Goal: Information Seeking & Learning: Learn about a topic

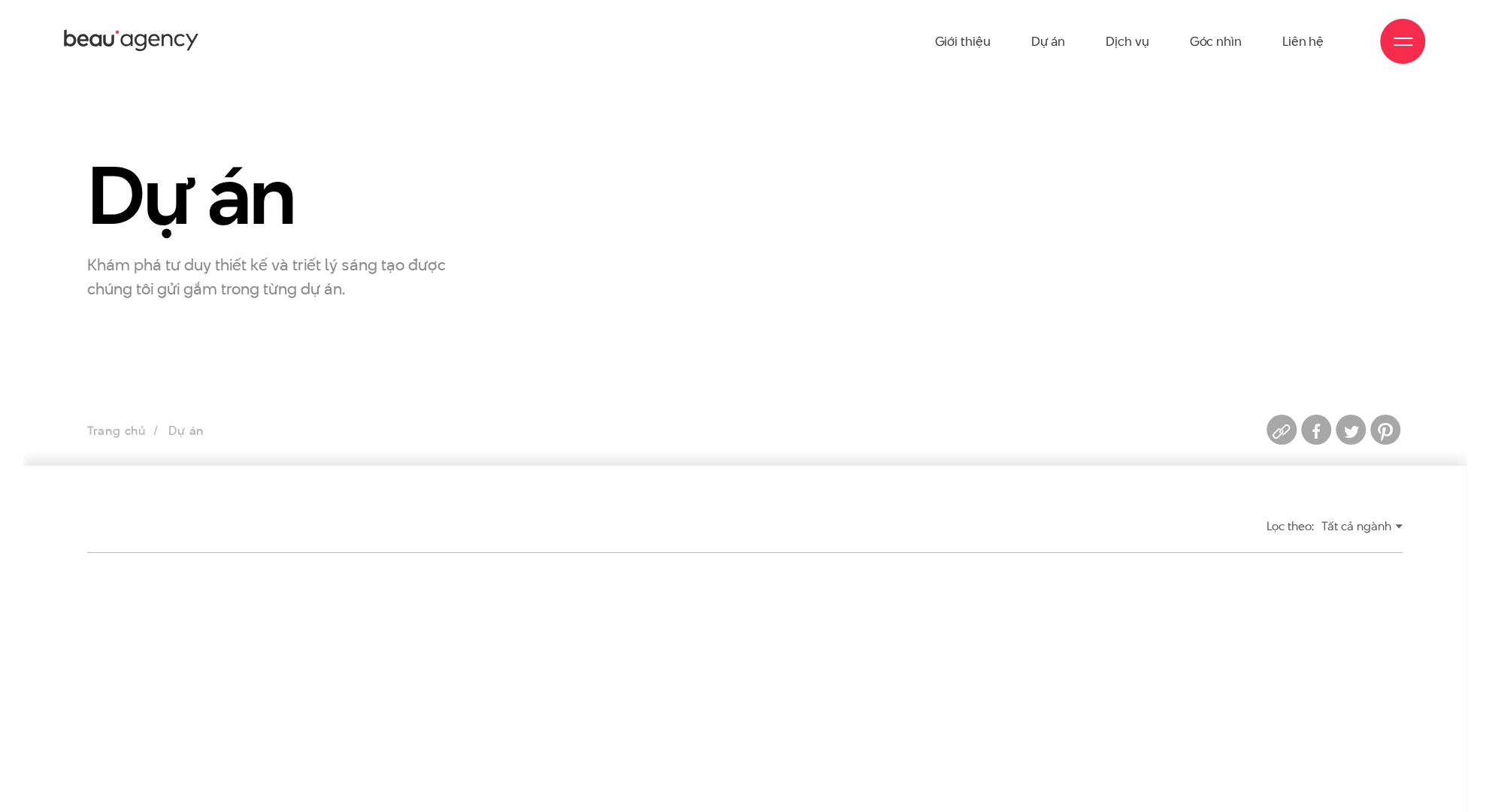
scroll to position [601, 0]
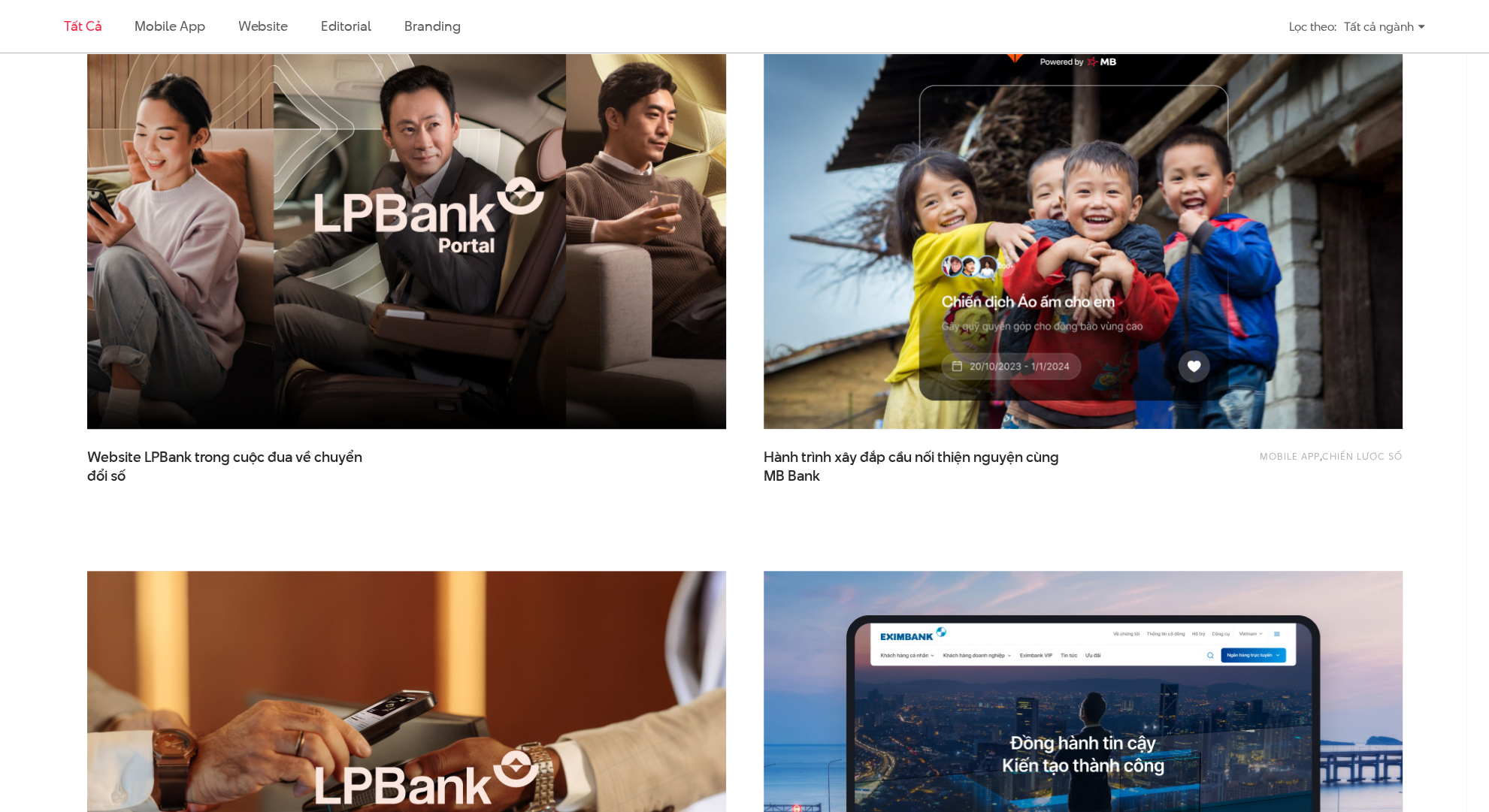
click at [433, 261] on img at bounding box center [407, 215] width 703 height 470
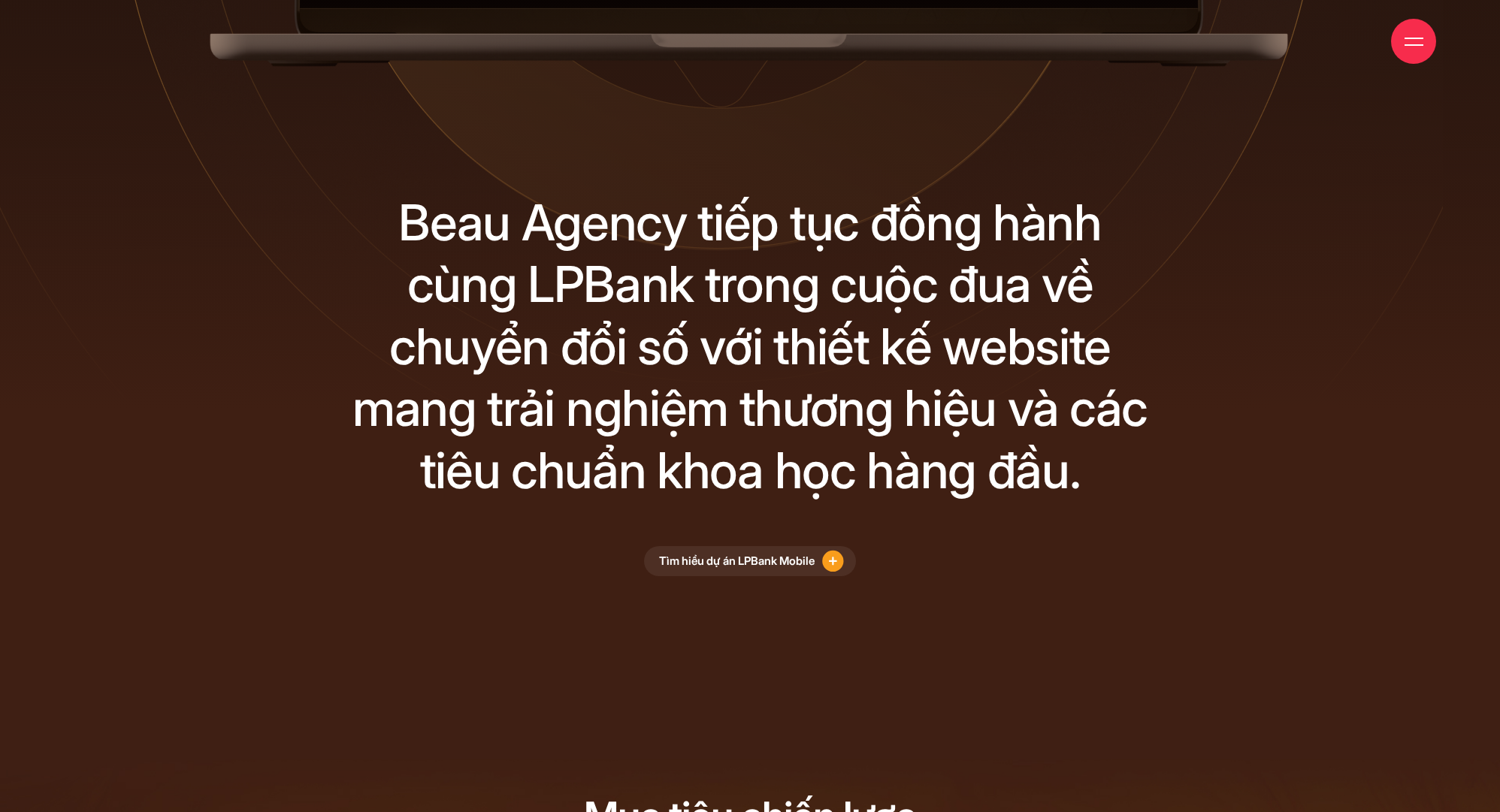
click at [942, 357] on div "website" at bounding box center [1026, 347] width 169 height 63
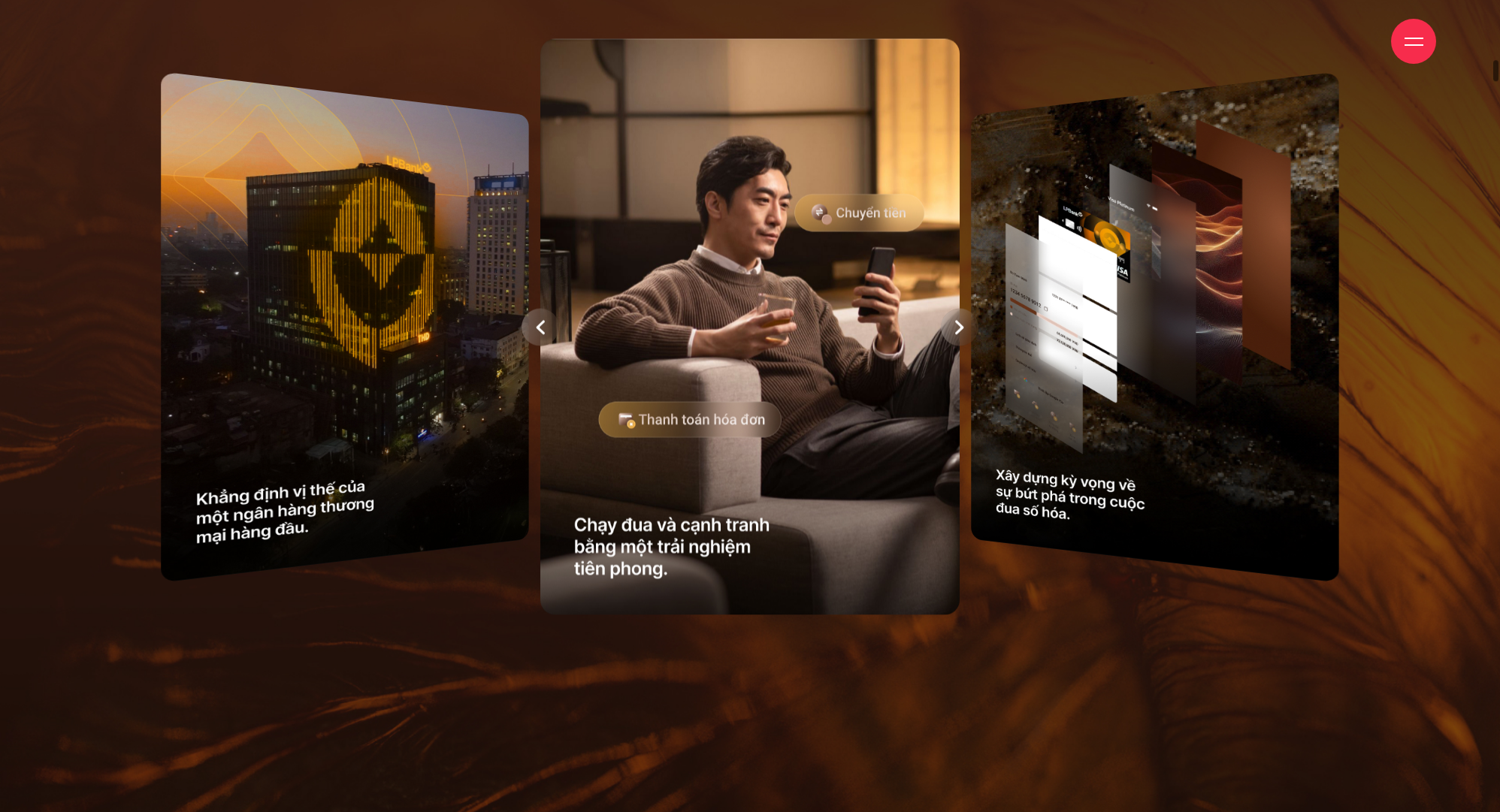
click at [788, 358] on img at bounding box center [750, 327] width 420 height 577
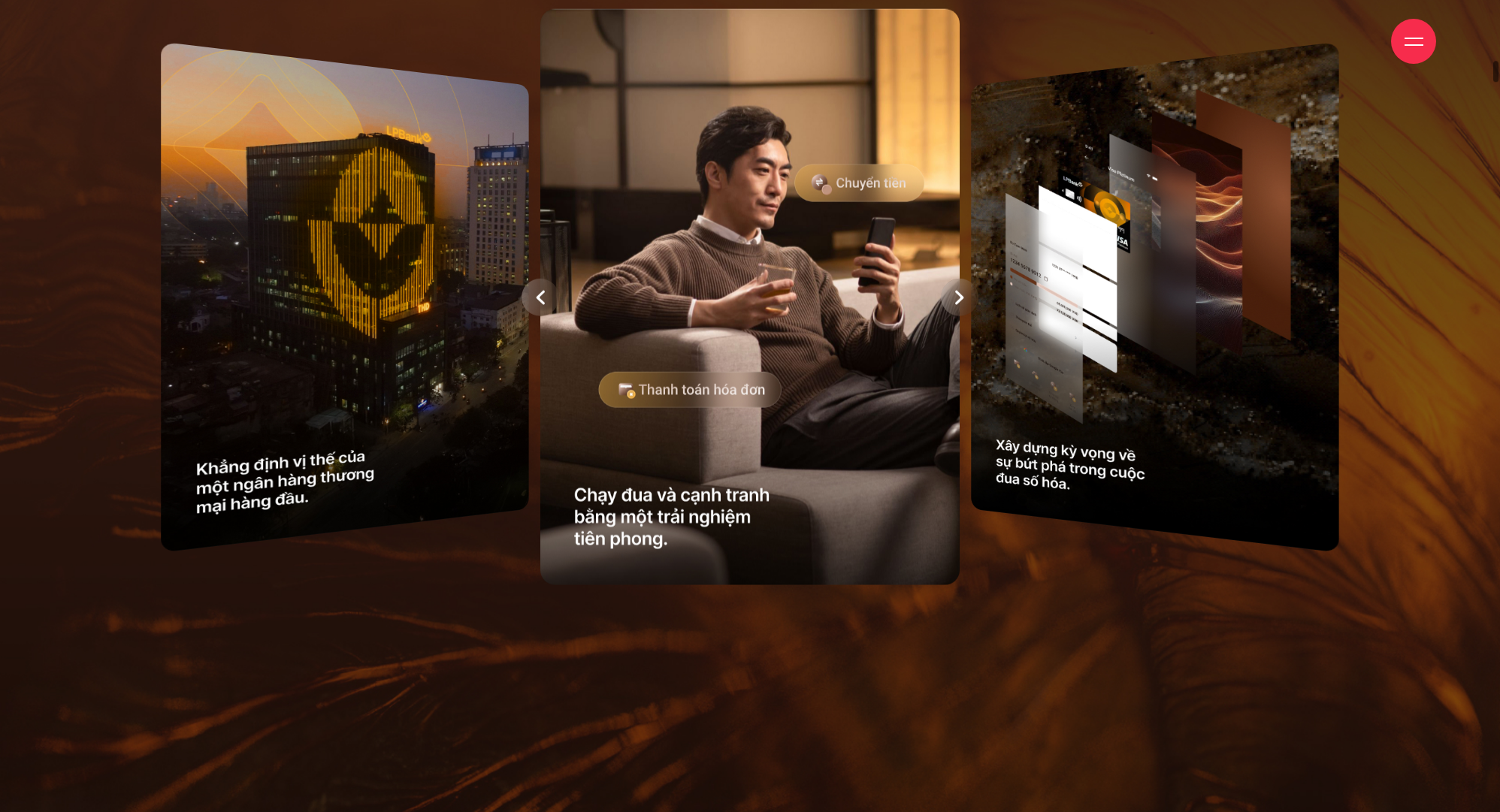
click at [788, 358] on img at bounding box center [750, 298] width 420 height 577
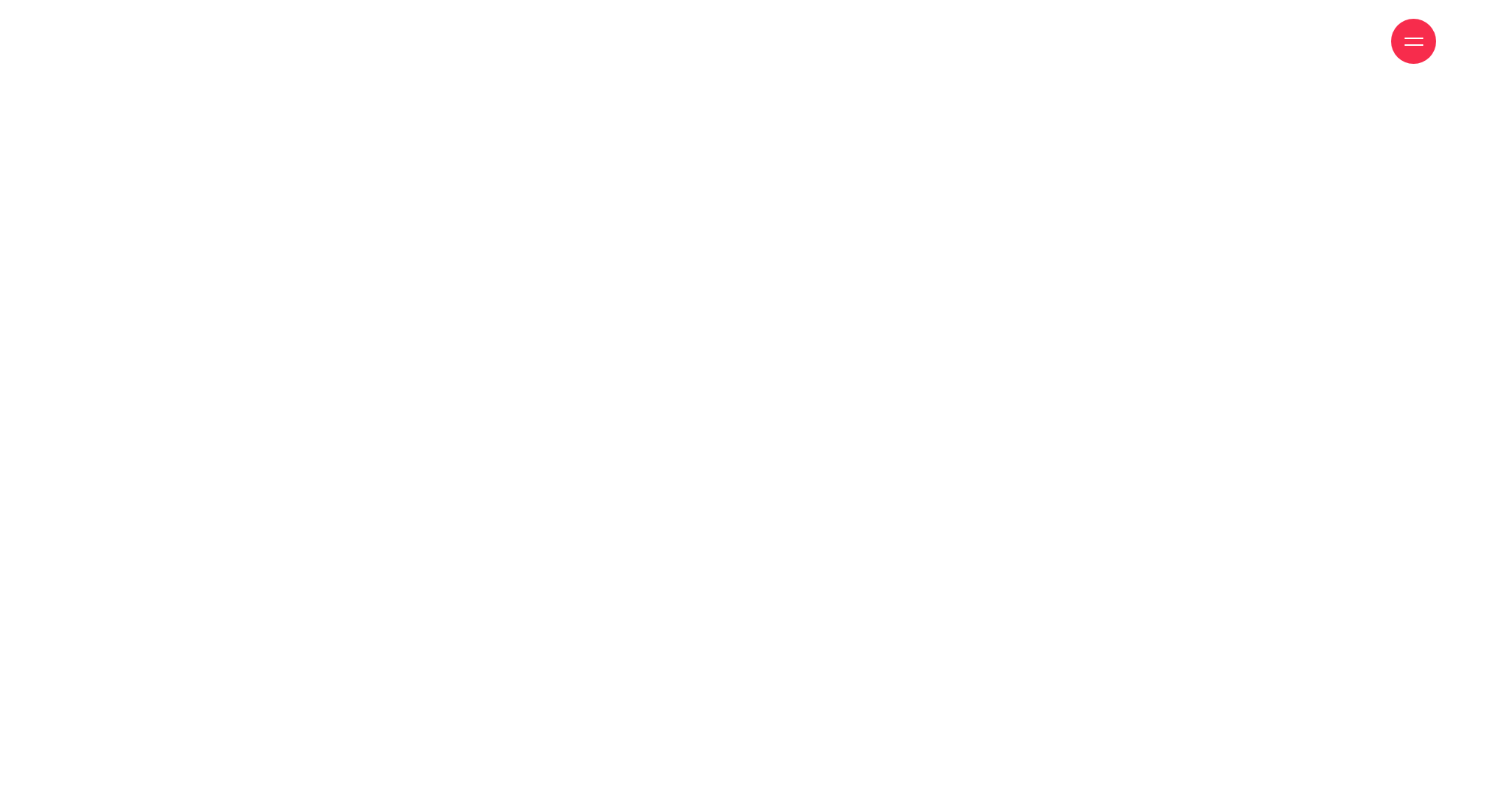
click at [811, 393] on span at bounding box center [750, 406] width 1516 height 857
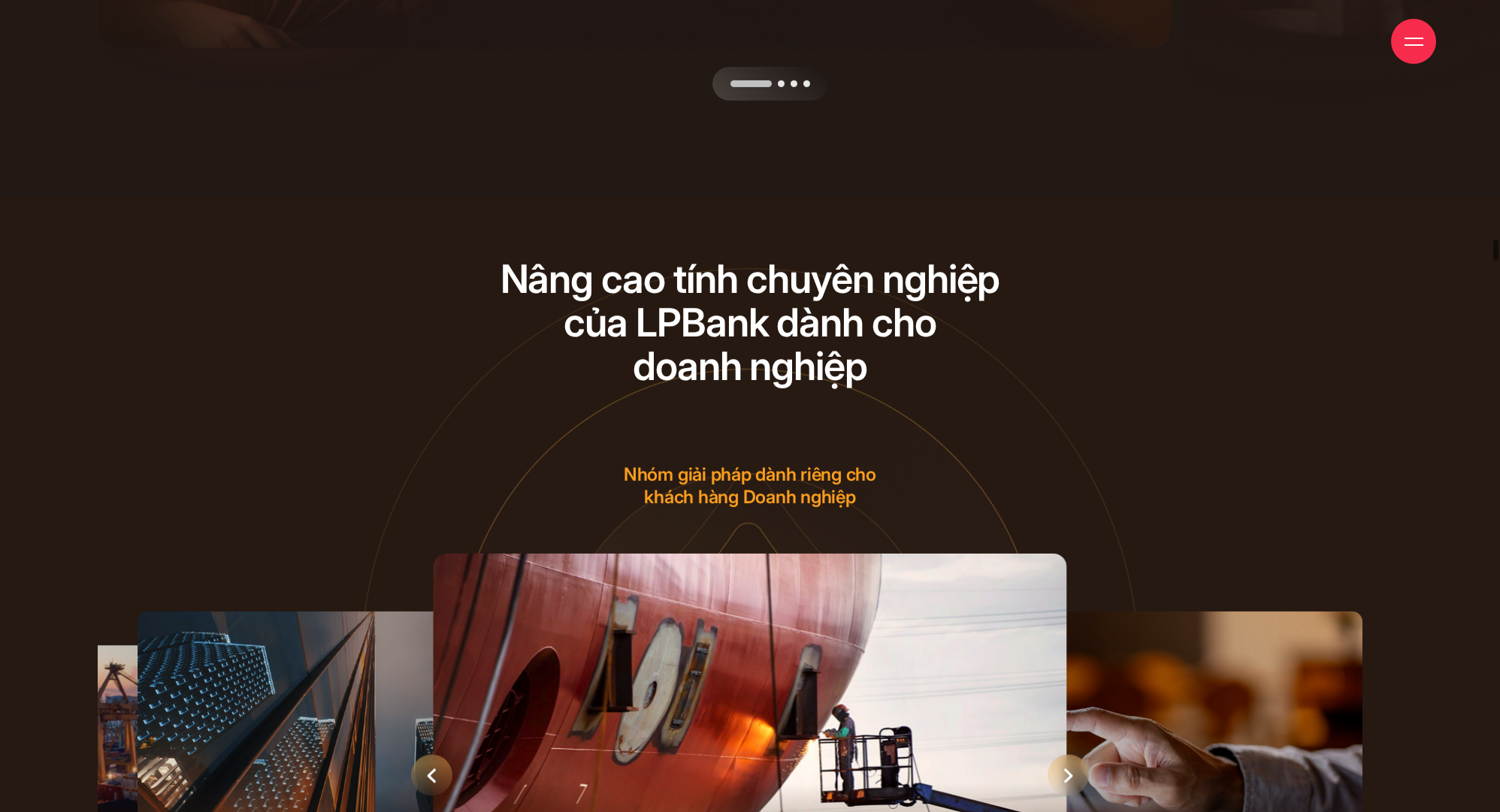
click at [811, 392] on div "Nâng cao tính chuyên nghiệp của LPBank dành cho doanh nghiệp Nâng cao tính chuy…" at bounding box center [750, 361] width 660 height 206
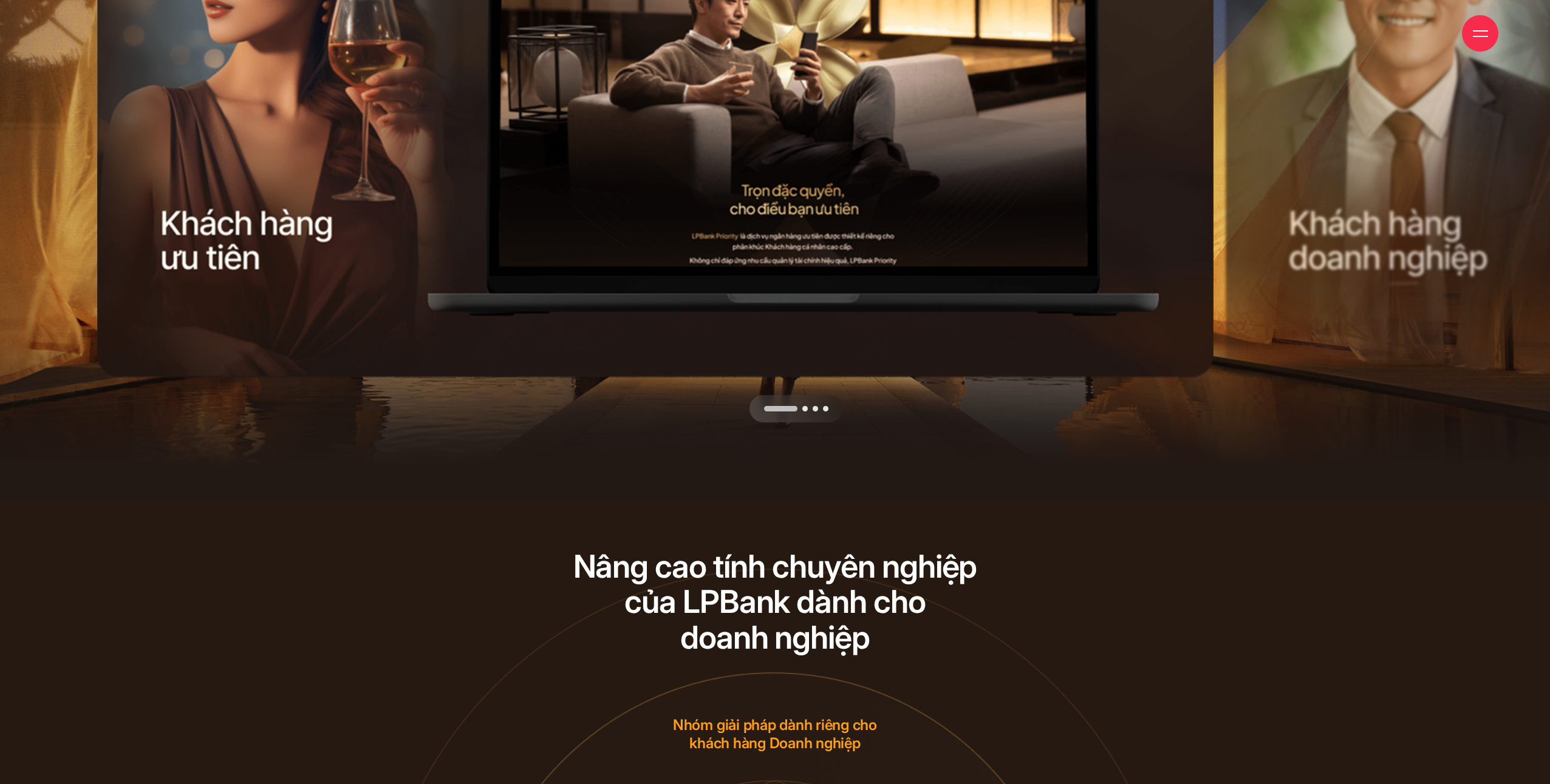
click at [815, 416] on div "Next slide" at bounding box center [942, 109] width 564 height 627
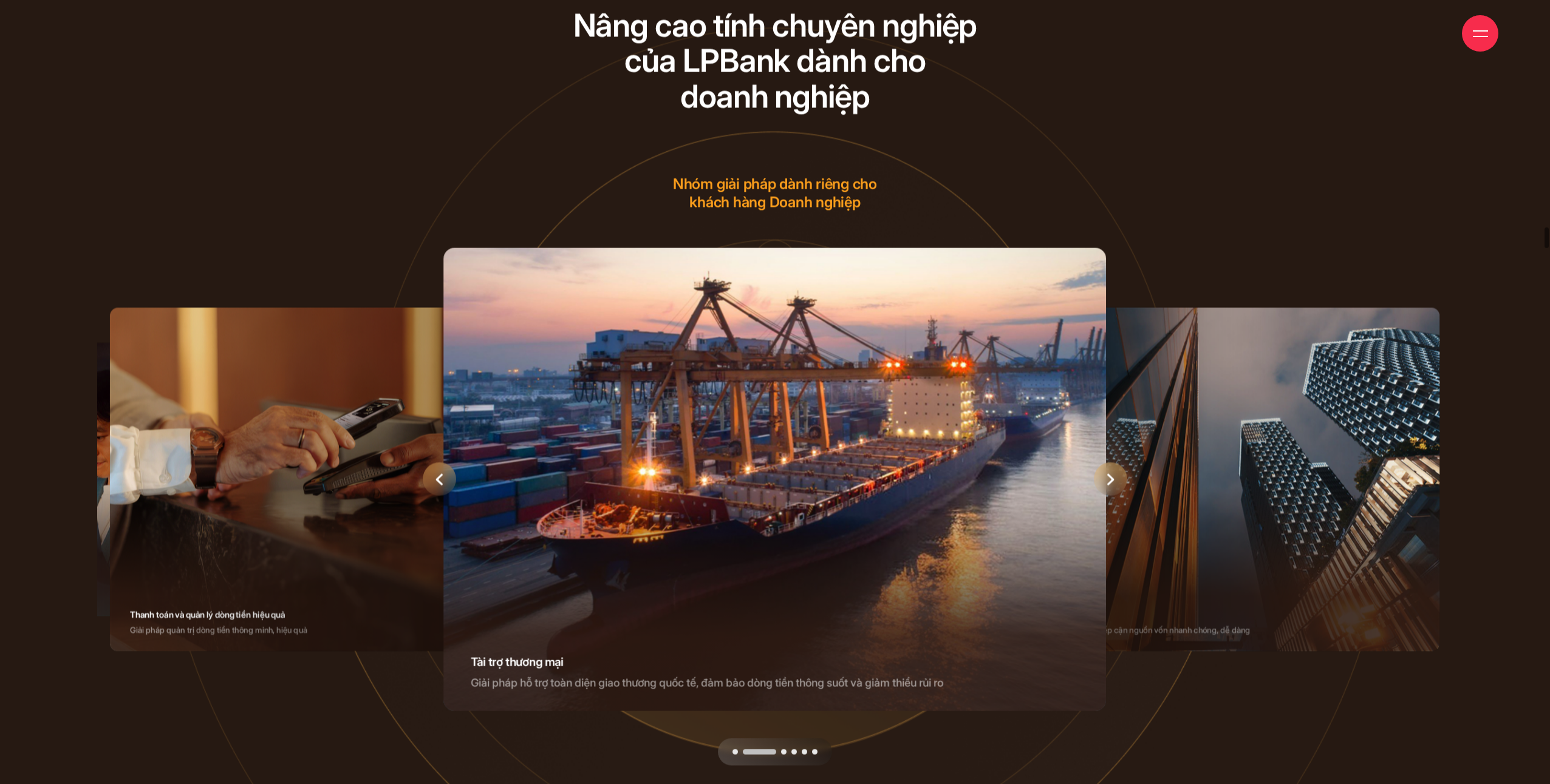
click at [914, 437] on div "2 / 6" at bounding box center [775, 479] width 662 height 463
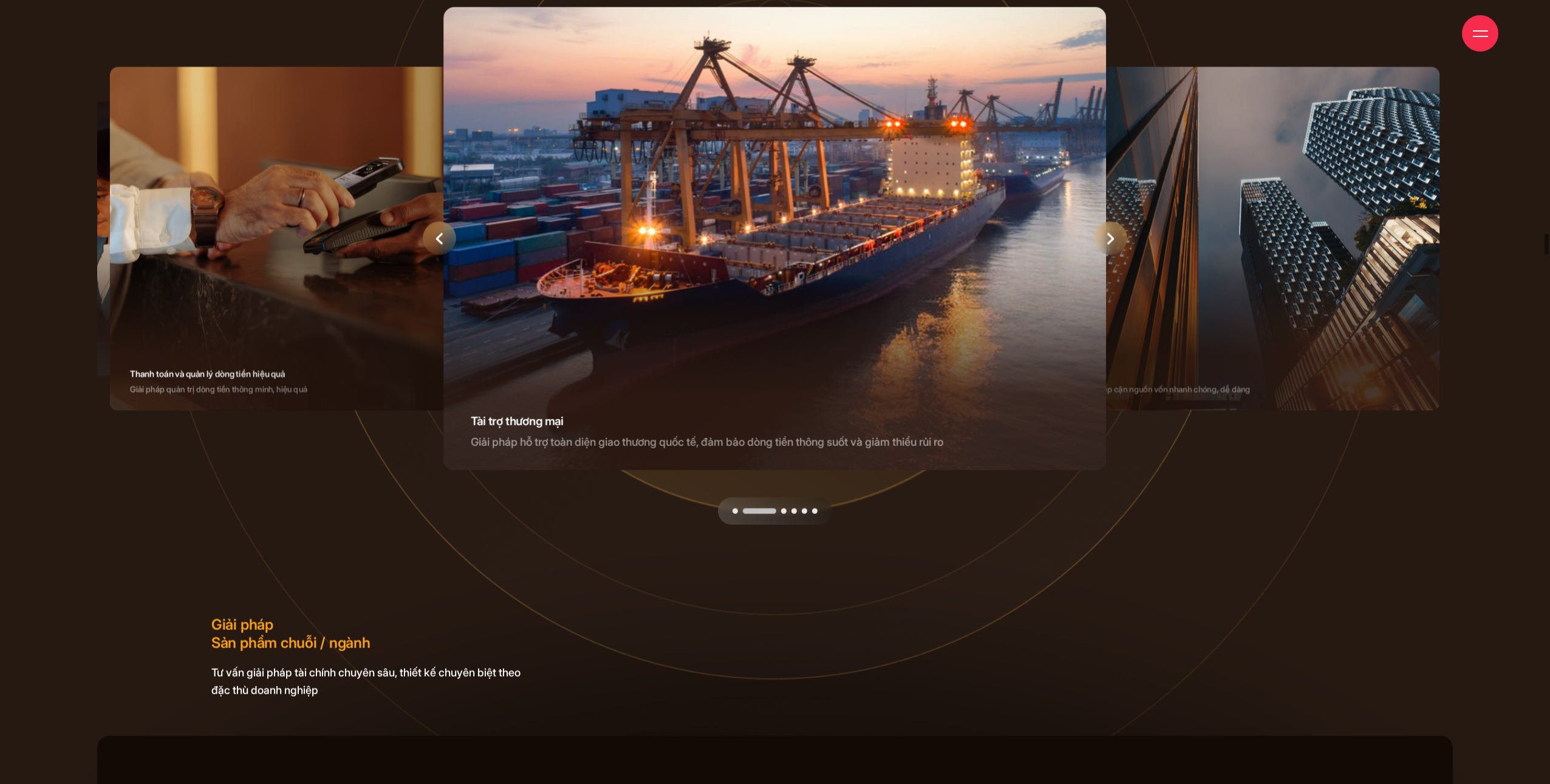
click at [589, 358] on div "Tài trợ thương mại Giải pháp hỗ trợ toàn diện giao thương quốc tế, đảm bảo dòng…" at bounding box center [775, 238] width 662 height 463
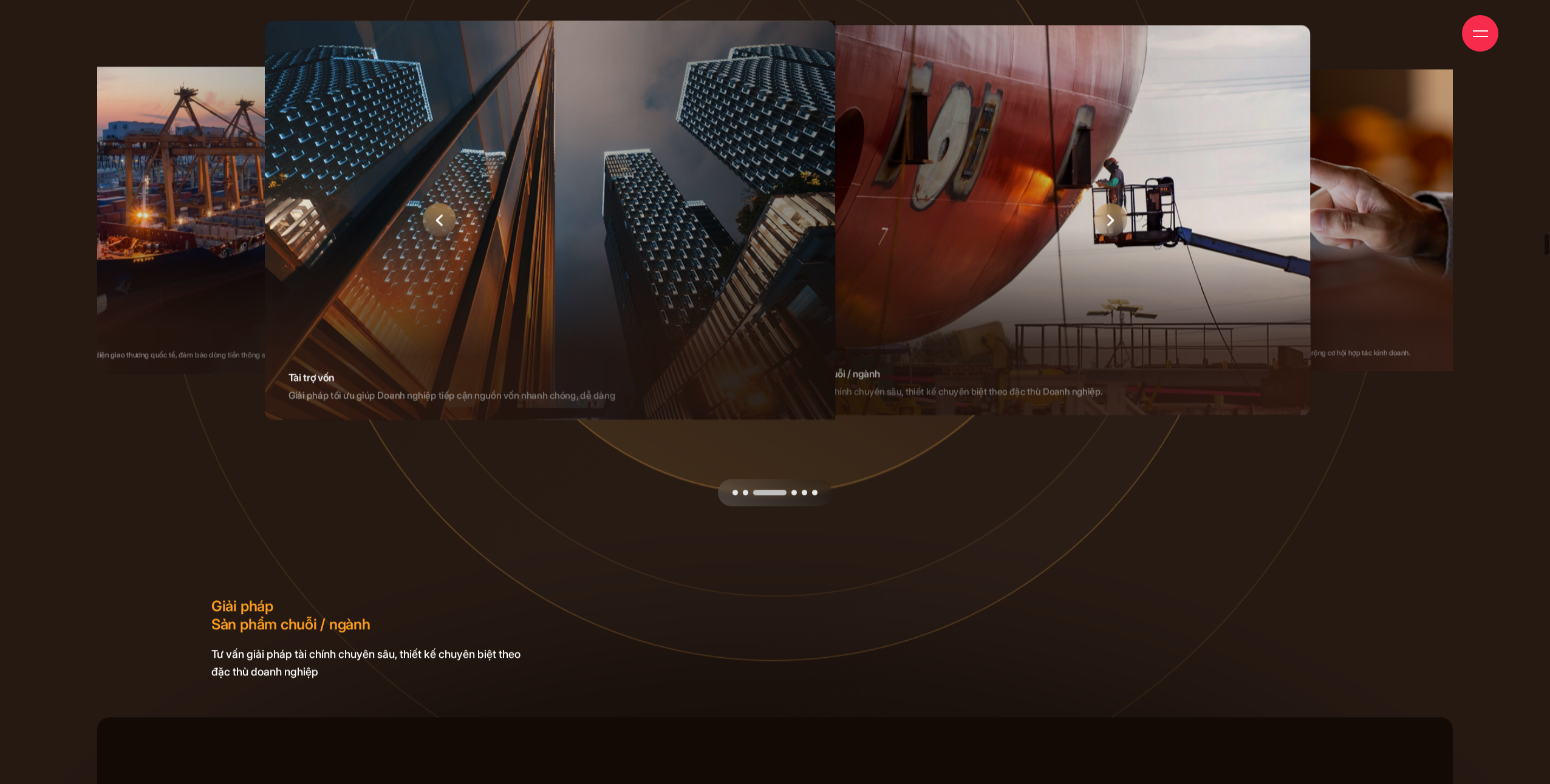
click at [543, 376] on div "Tài trợ vốn Giải pháp tối ưu giúp Doanh nghiệp tiếp cận nguồn vốn nhanh chóng, …" at bounding box center [550, 386] width 571 height 66
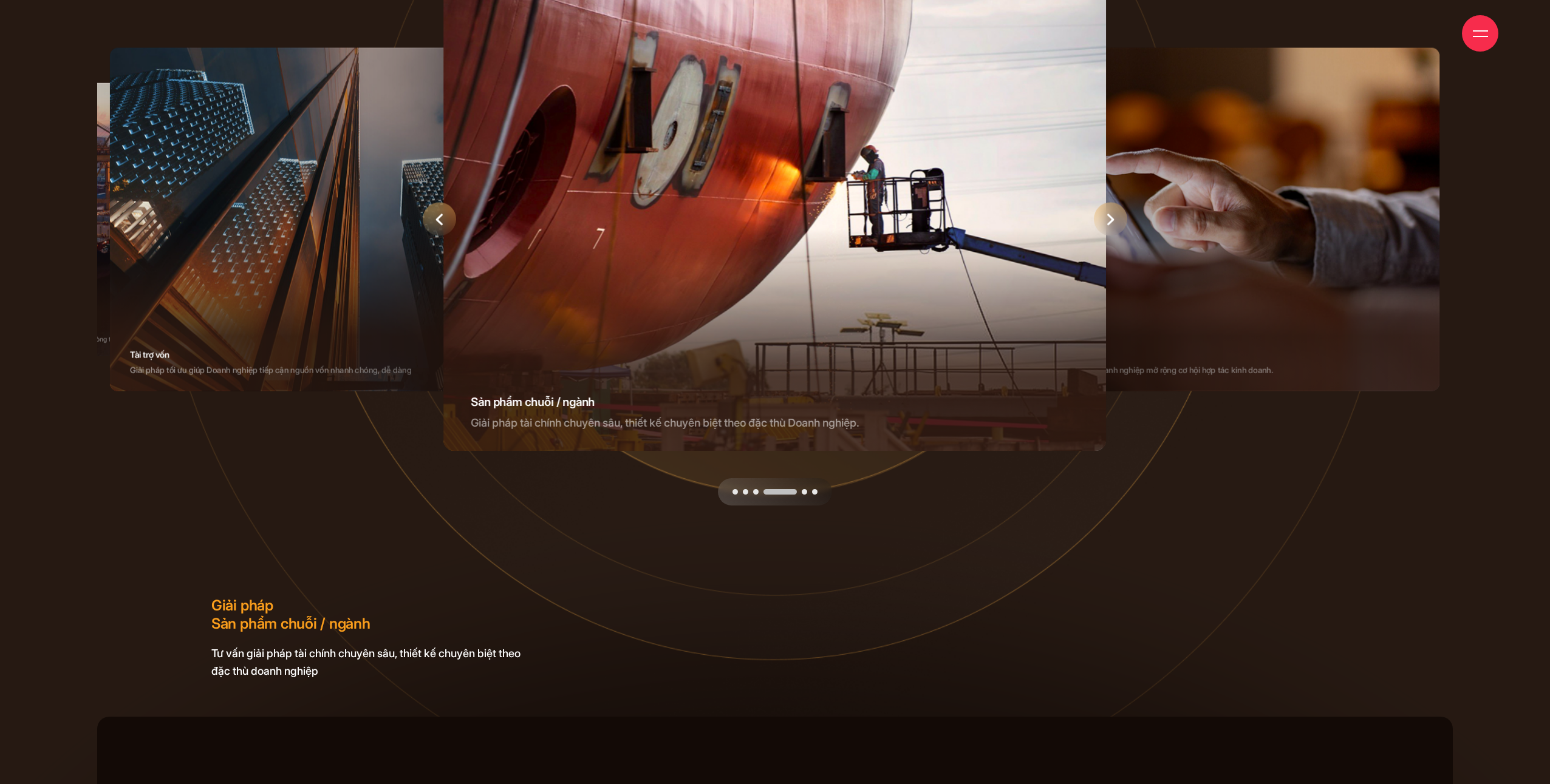
click at [622, 352] on div "Sản phẩm chuỗi / ngành Giải pháp tài chính chuyên sâu, thiết kế chuyên biệt the…" at bounding box center [775, 220] width 662 height 463
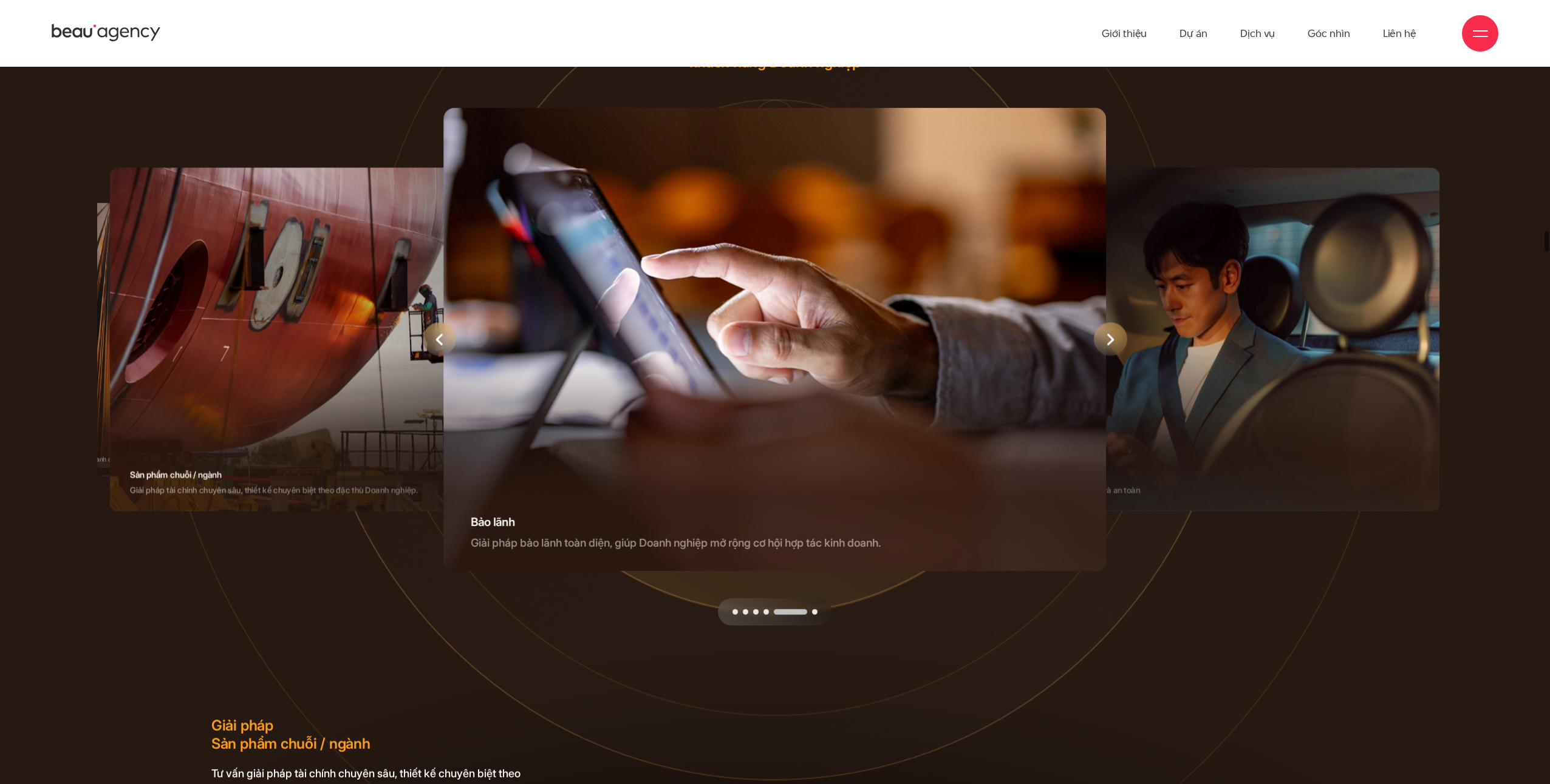
click at [474, 406] on div "5 / 6" at bounding box center [775, 340] width 662 height 463
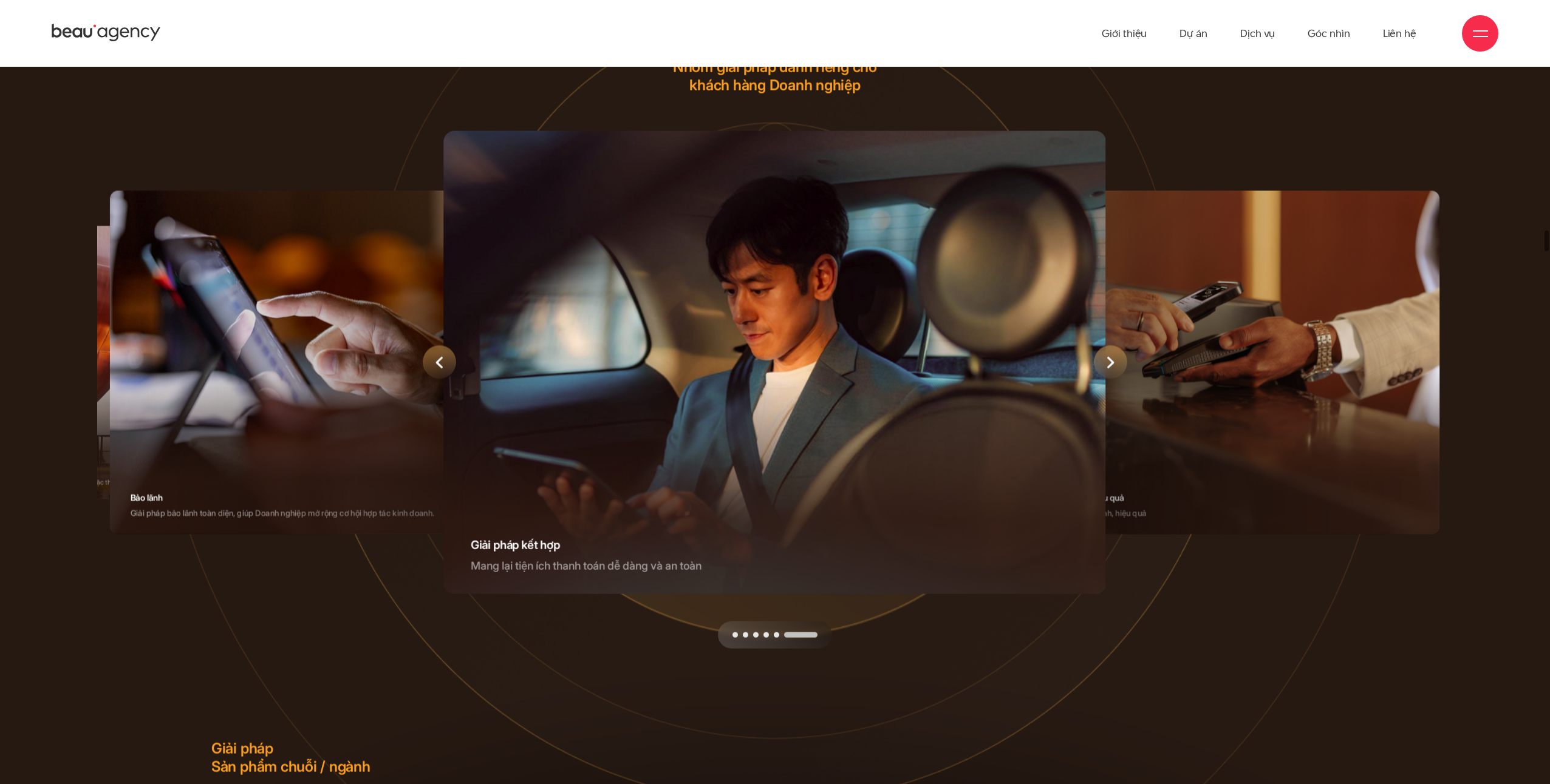
click at [457, 464] on div "6 / 6" at bounding box center [775, 362] width 662 height 463
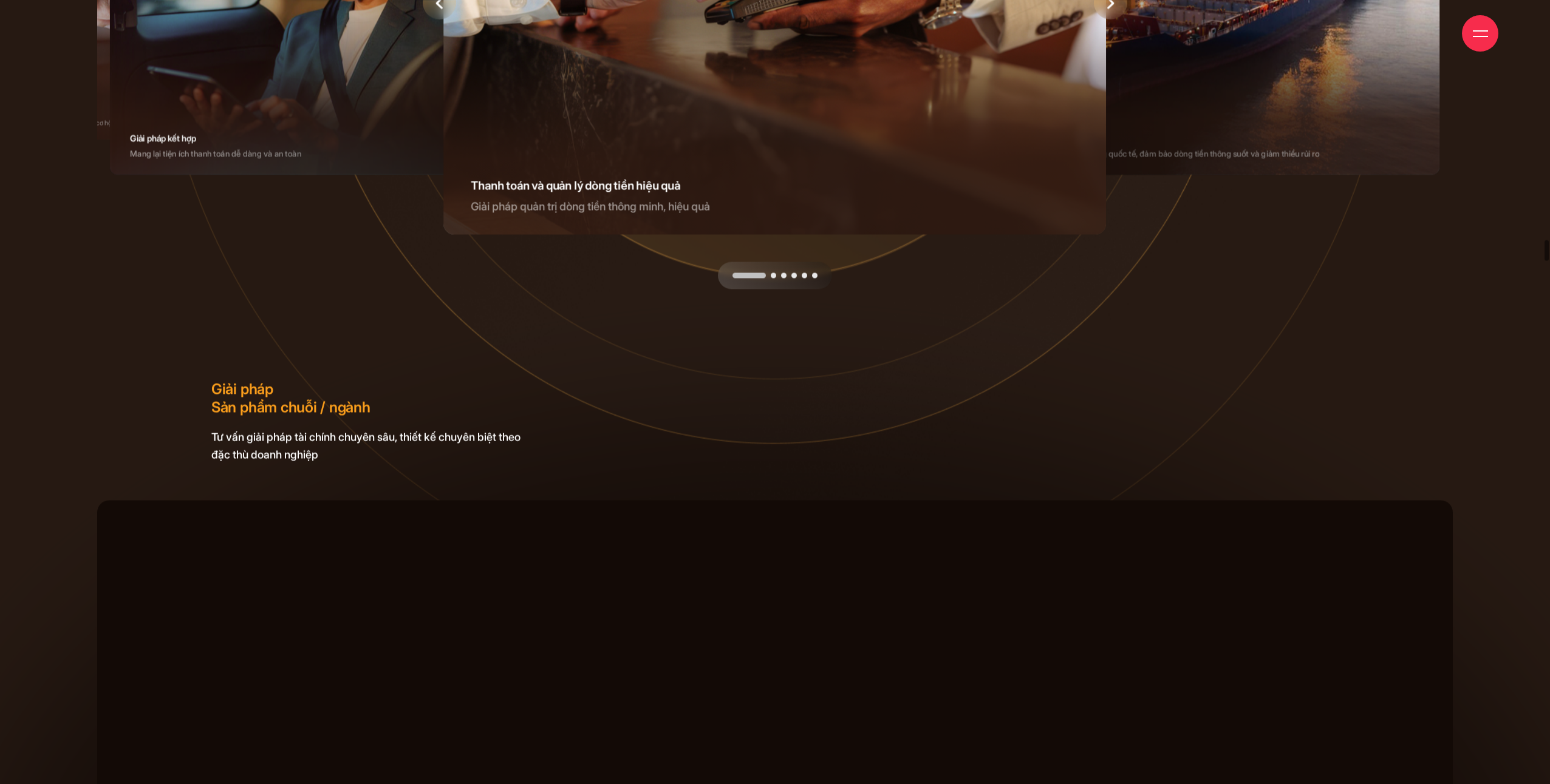
click at [753, 444] on div "Giải pháp Sản phẩm chuỗi / ngành Tư vấn giải pháp tài chính chuyên sâu, thiết k…" at bounding box center [774, 440] width 1367 height 120
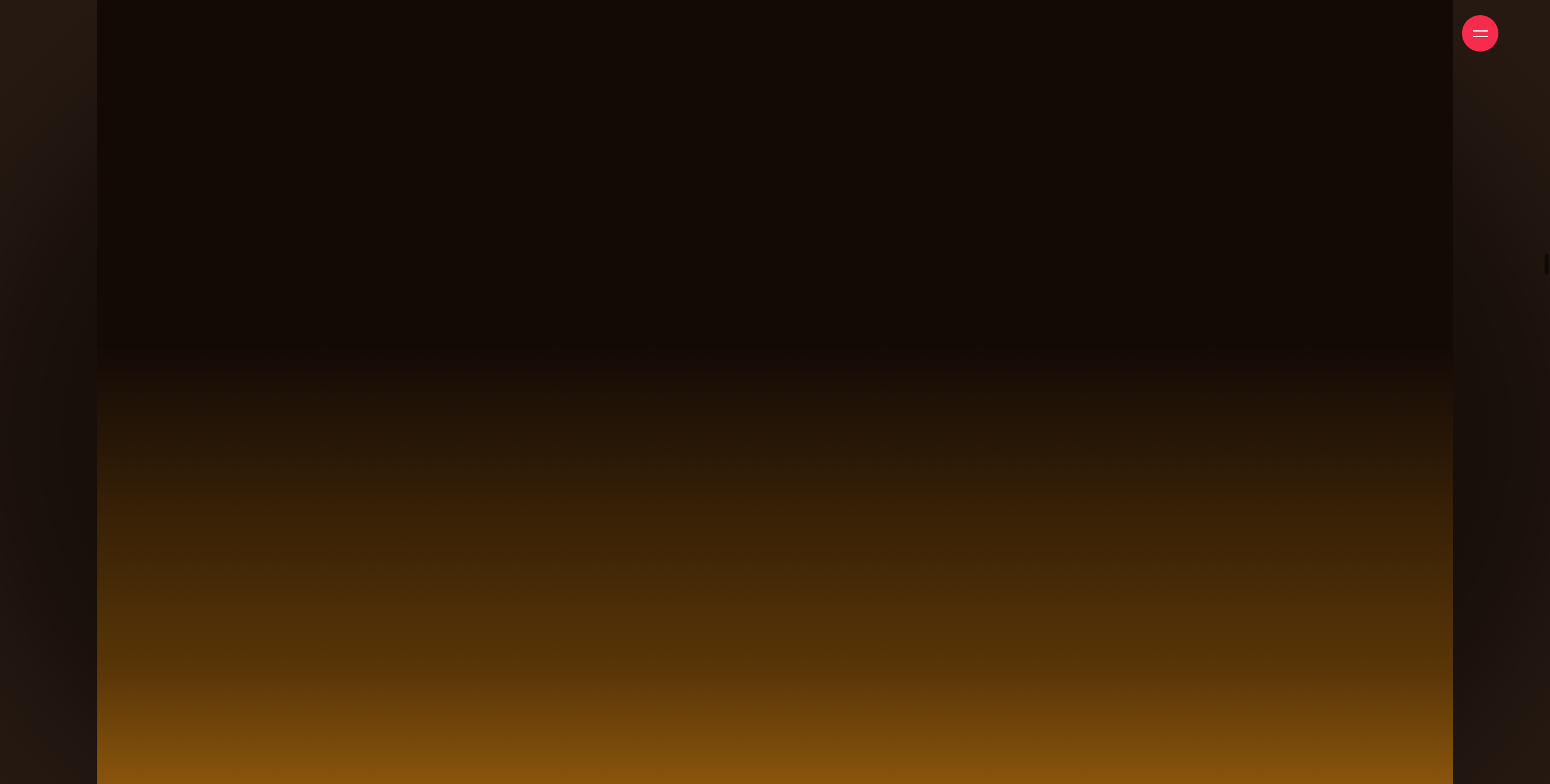
click at [617, 474] on span at bounding box center [774, 394] width 1355 height 835
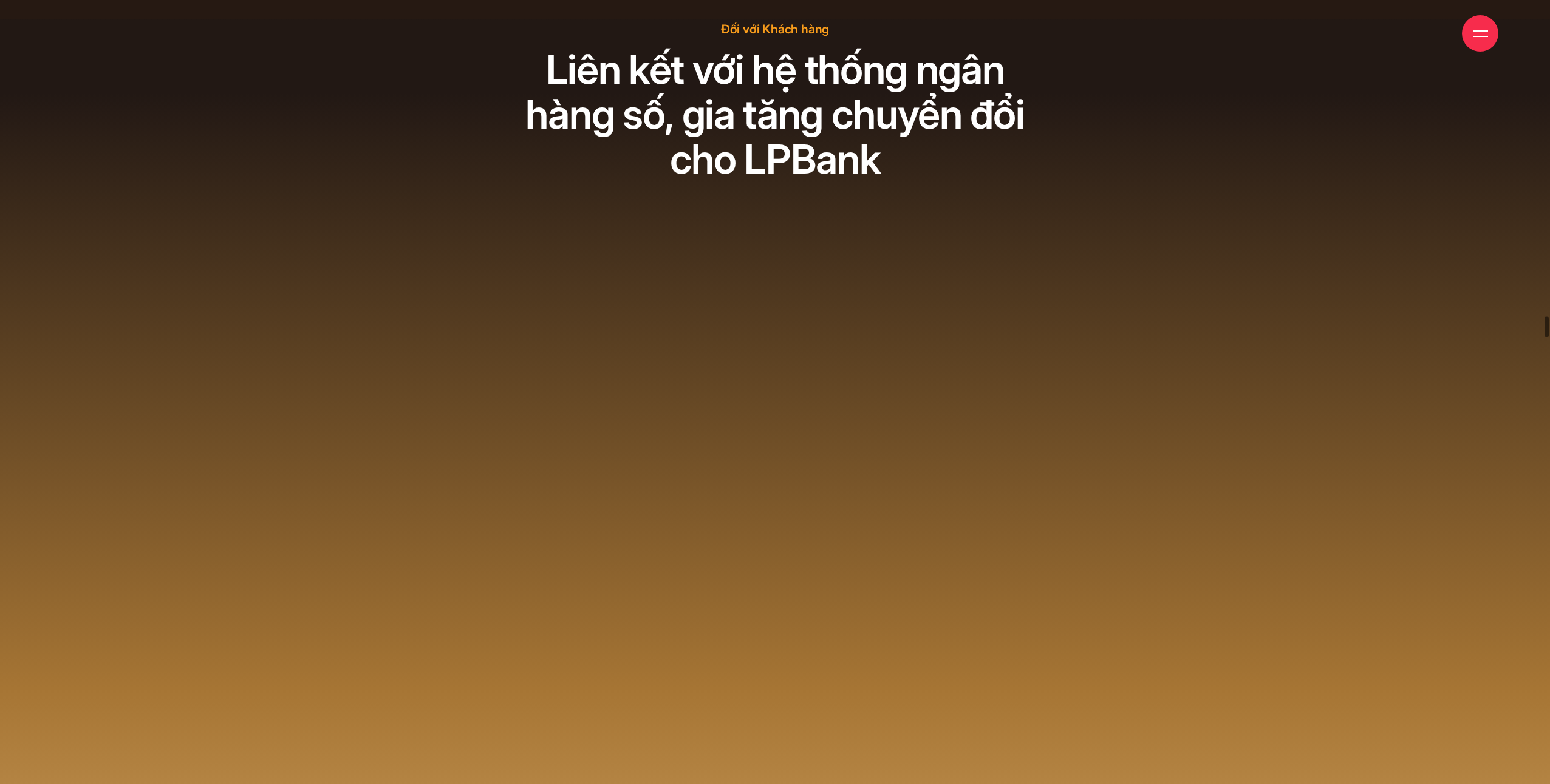
click at [617, 474] on span at bounding box center [775, 762] width 1550 height 1487
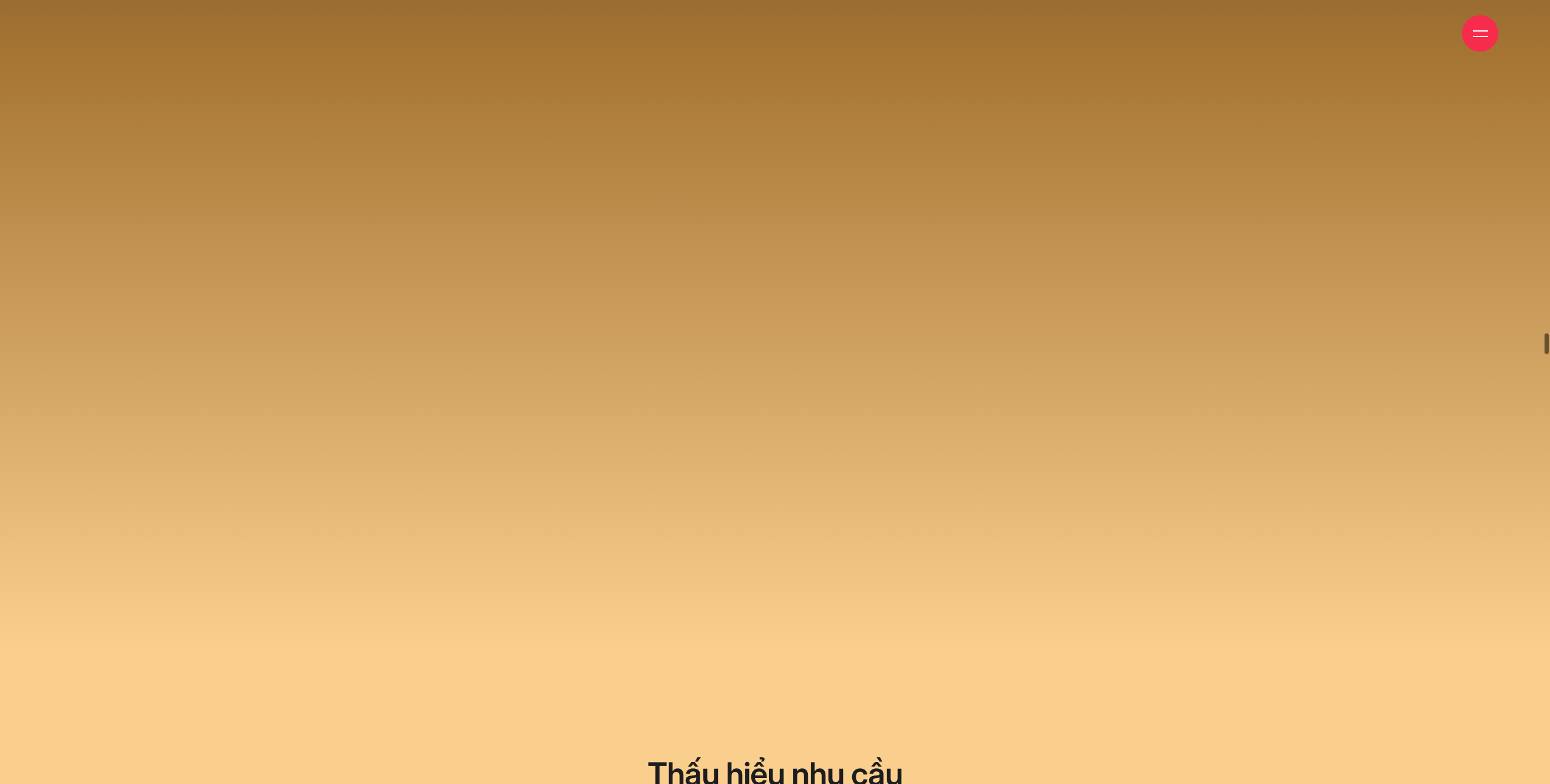
click at [778, 398] on span at bounding box center [775, 130] width 1550 height 1487
click at [776, 408] on span at bounding box center [775, 130] width 1550 height 1487
click at [577, 439] on span at bounding box center [775, 130] width 1550 height 1487
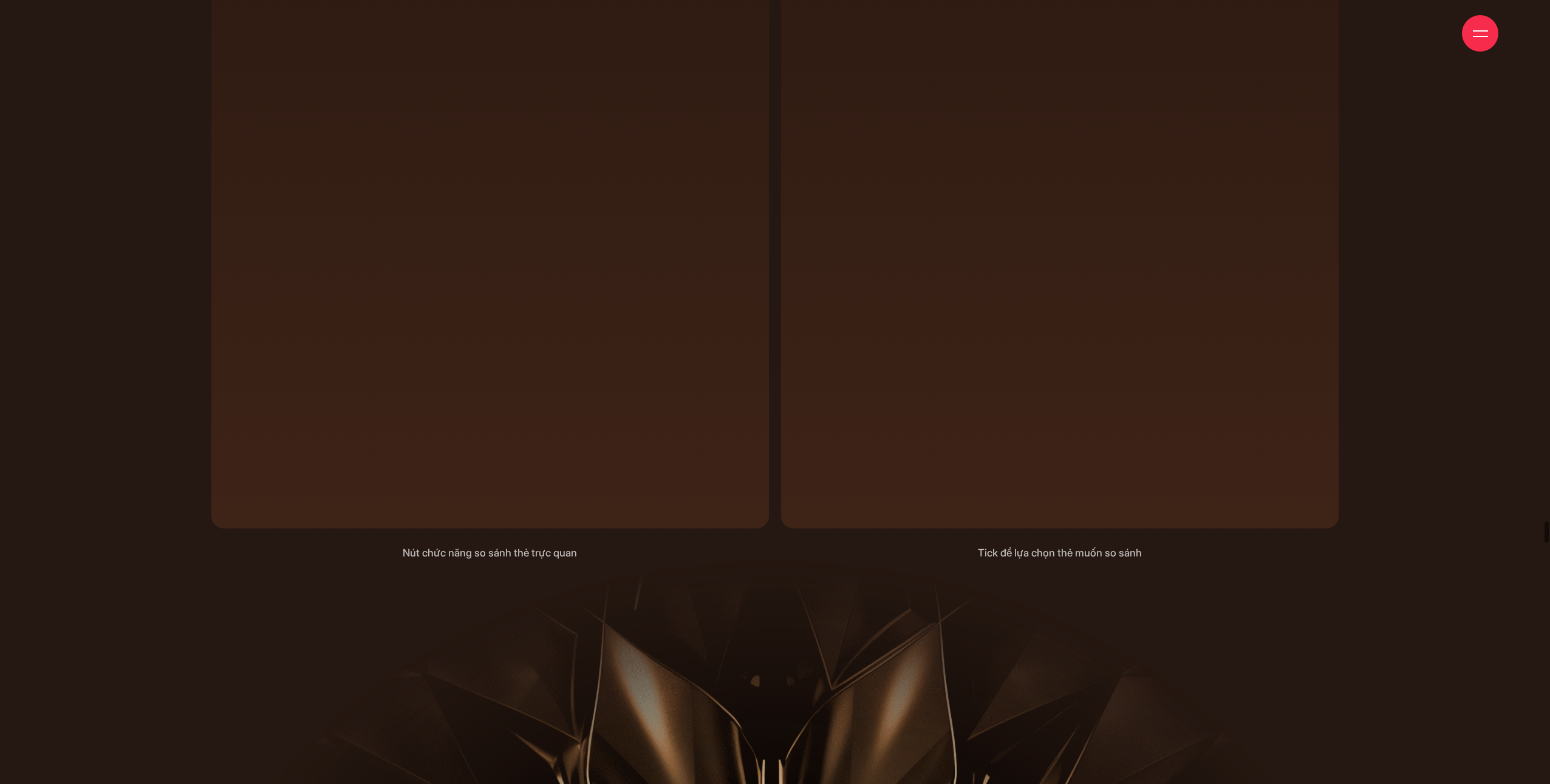
click at [836, 289] on span at bounding box center [1059, 232] width 557 height 593
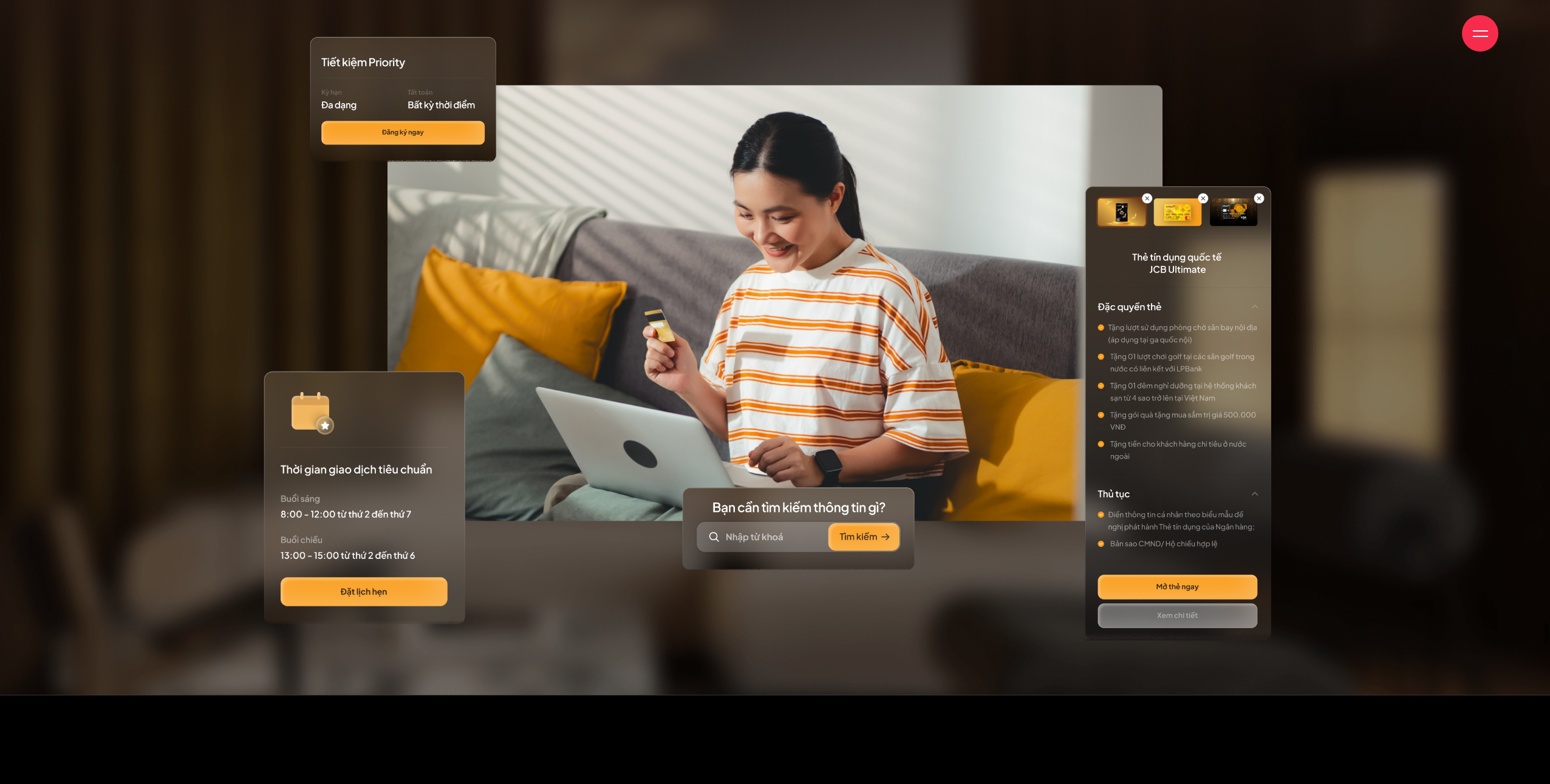
click at [877, 317] on img at bounding box center [639, 367] width 1131 height 636
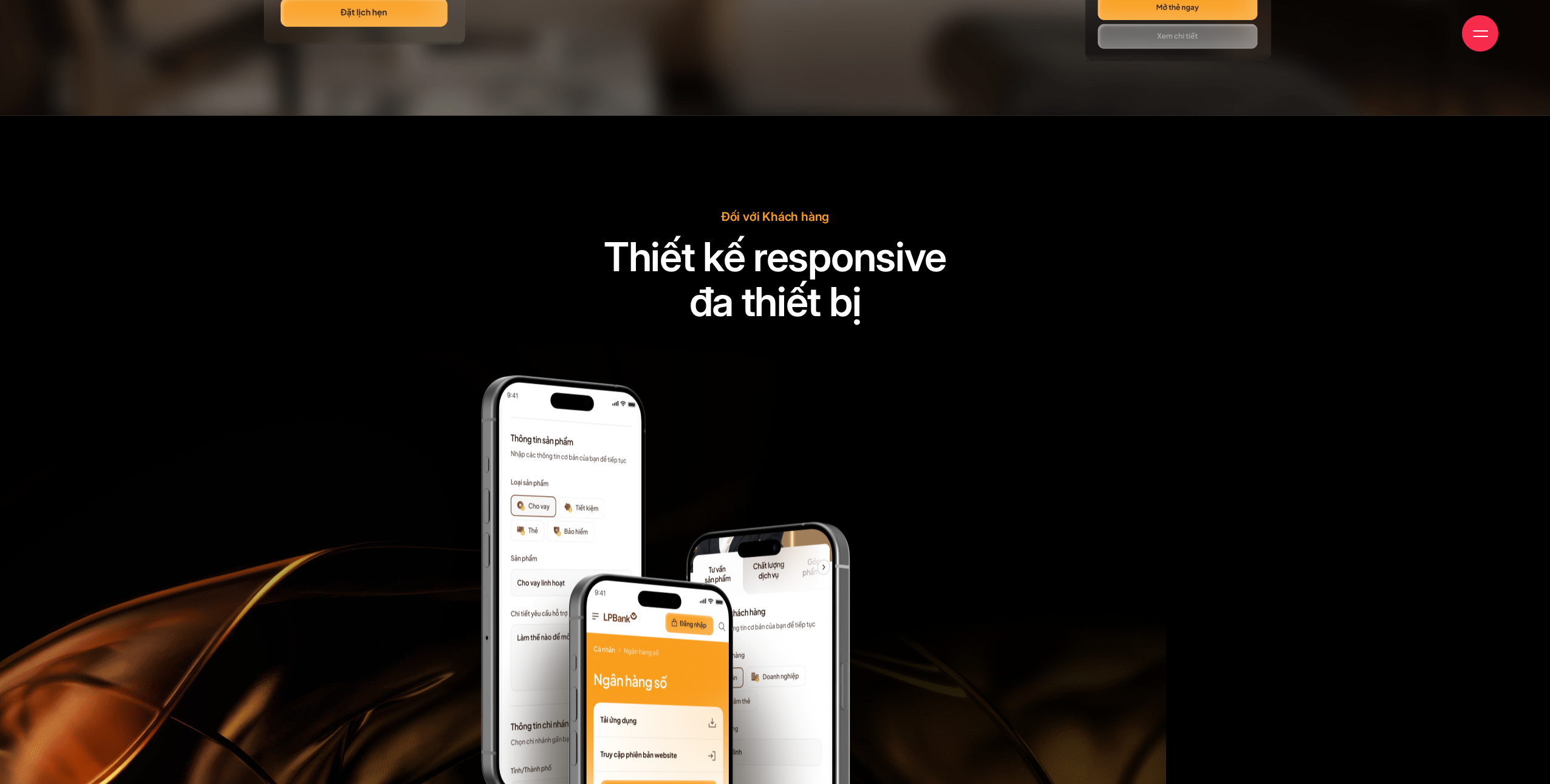
click at [877, 317] on h2 "Thiết kế responsive đa thiết bị" at bounding box center [775, 280] width 672 height 90
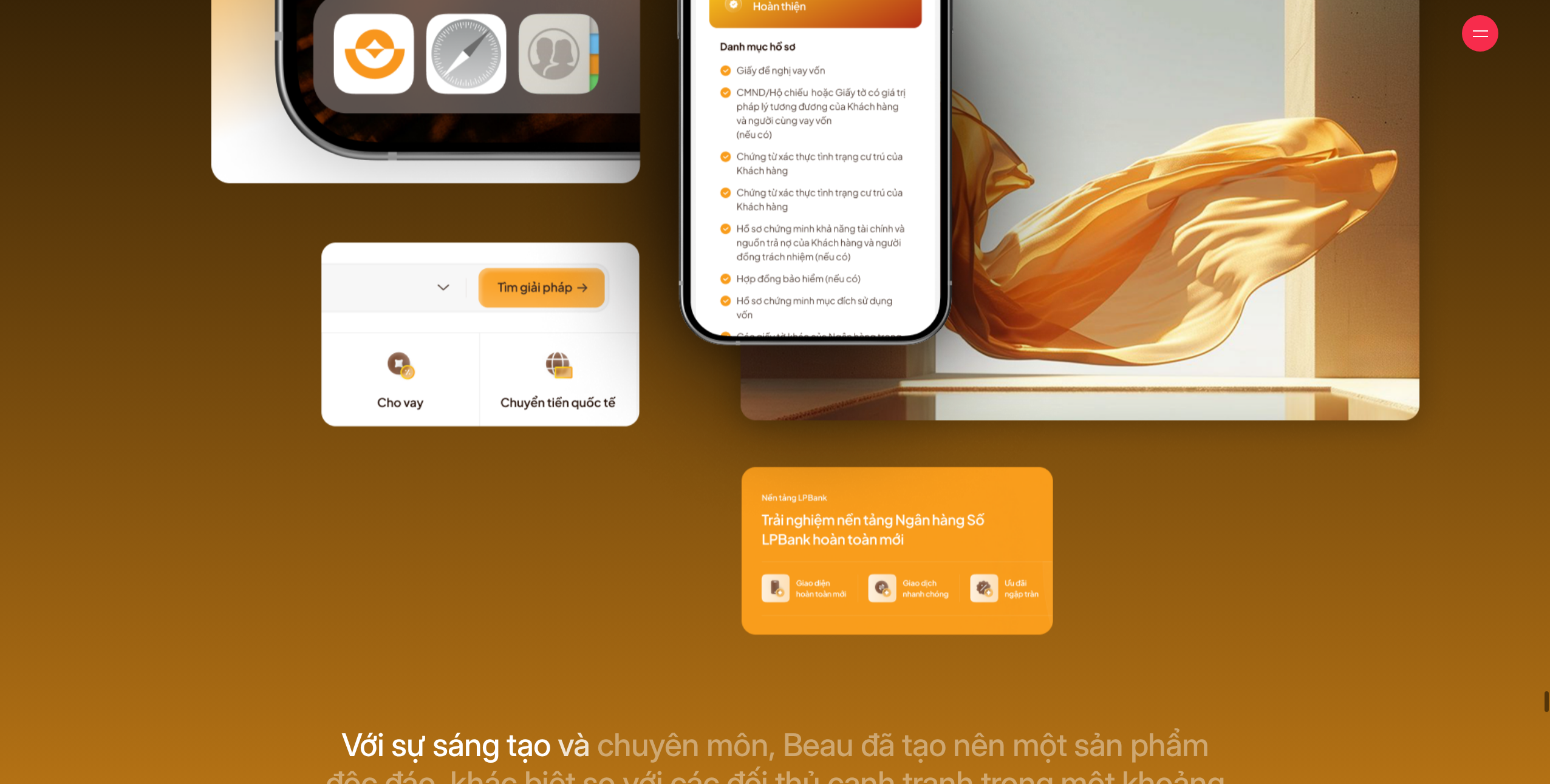
click at [942, 387] on img at bounding box center [832, 222] width 1241 height 957
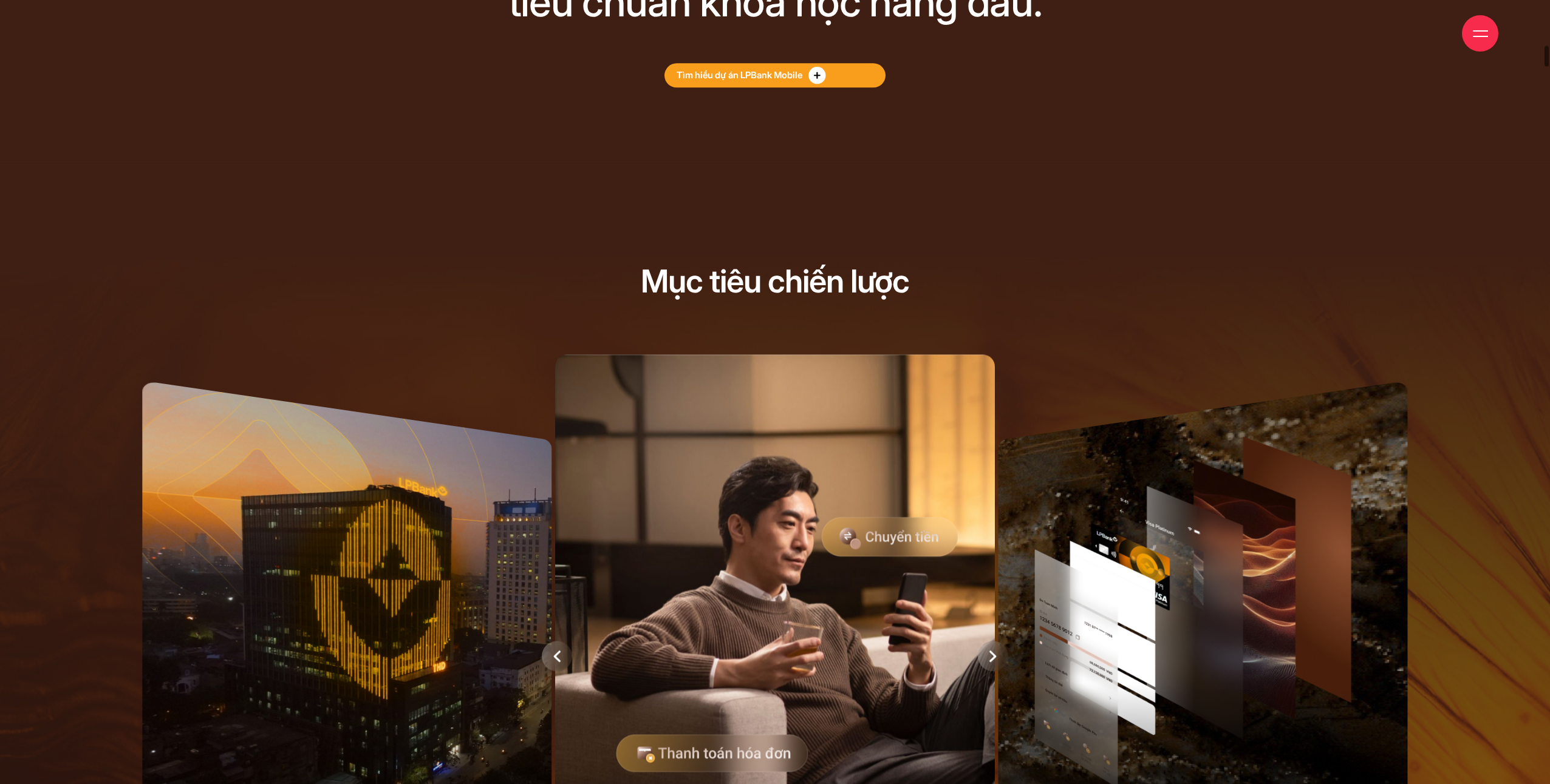
click at [822, 80] on circle at bounding box center [816, 75] width 17 height 17
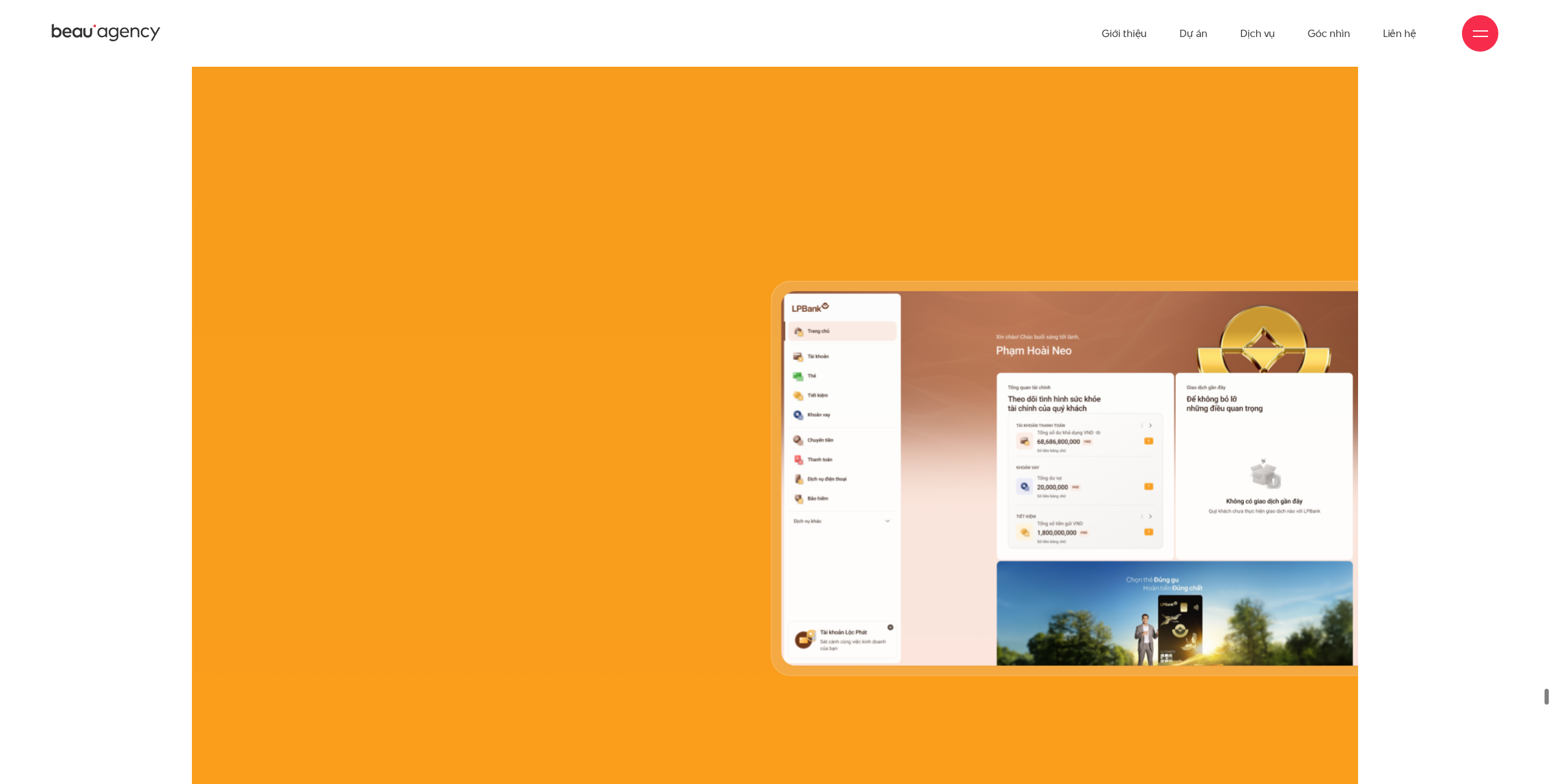
click at [126, 41] on icon at bounding box center [106, 33] width 109 height 22
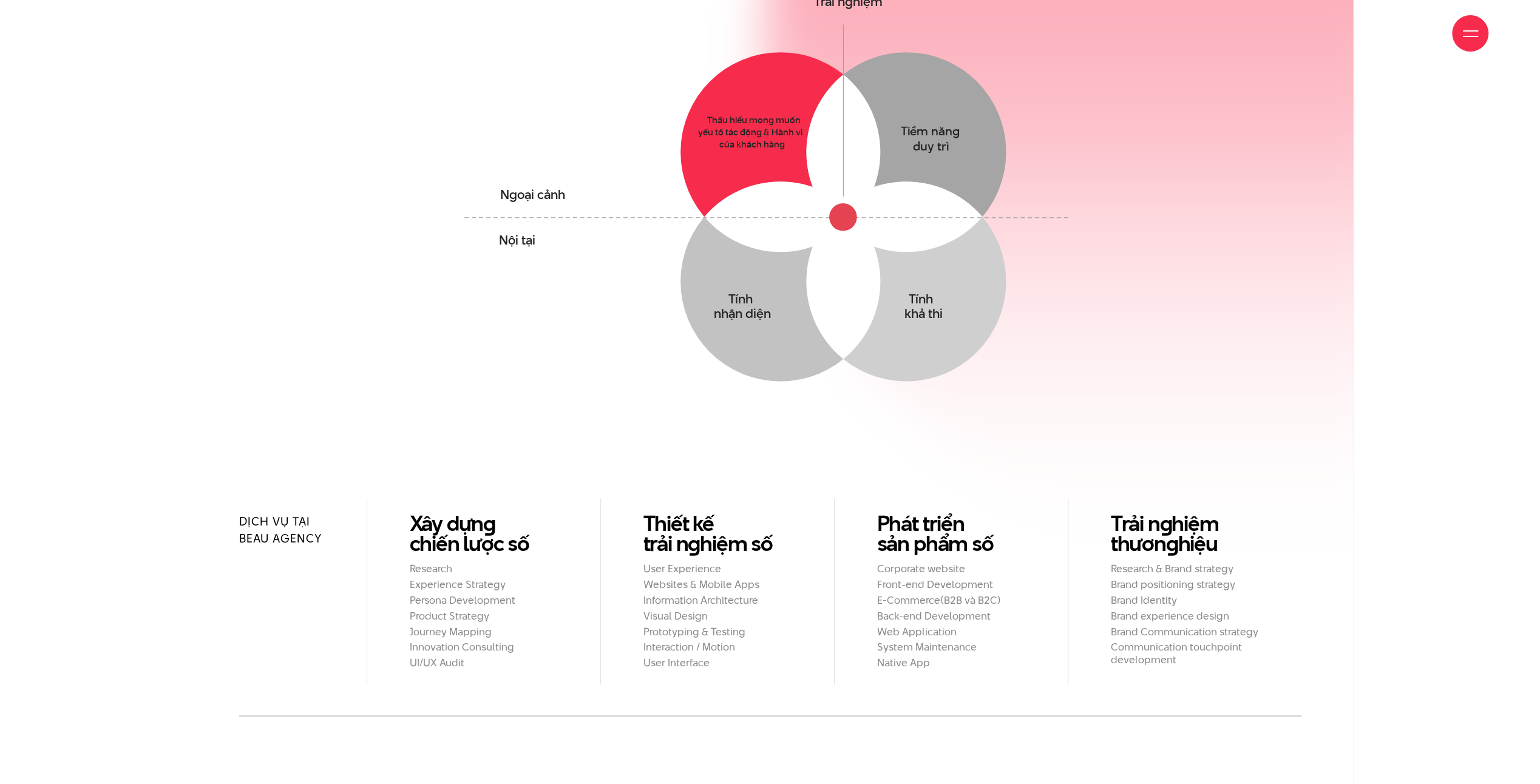
scroll to position [1214, 0]
